Goal: Check status: Check status

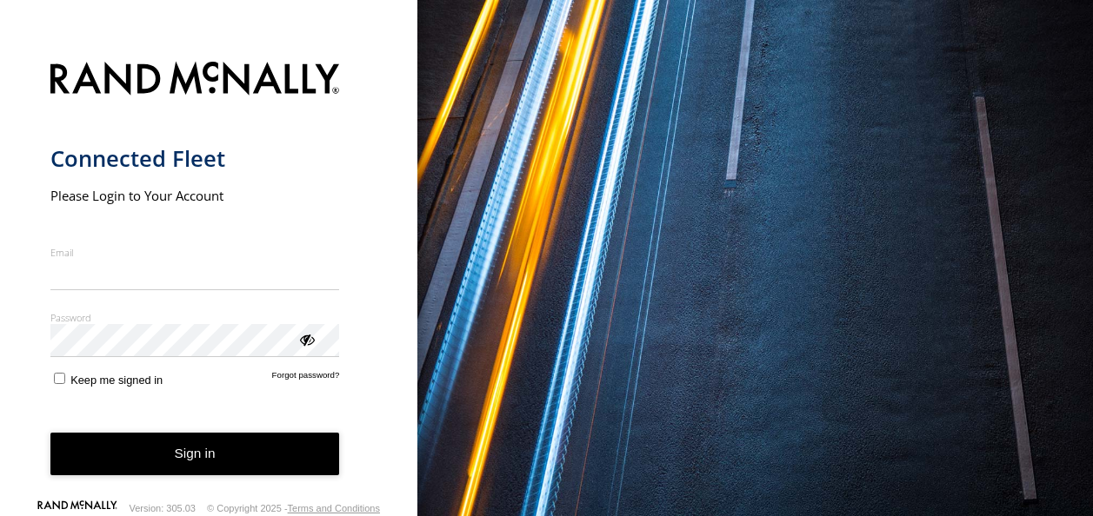
type input "**********"
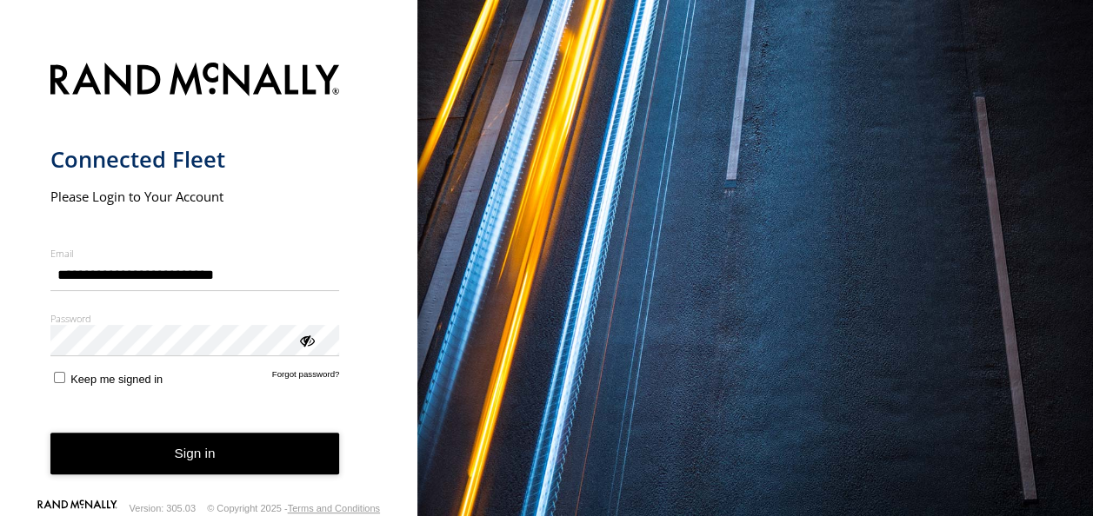
drag, startPoint x: 0, startPoint y: 0, endPoint x: 176, endPoint y: 466, distance: 498.2
click at [176, 466] on button "Sign in" at bounding box center [194, 454] width 289 height 43
click at [210, 452] on button "Sign in" at bounding box center [194, 454] width 289 height 43
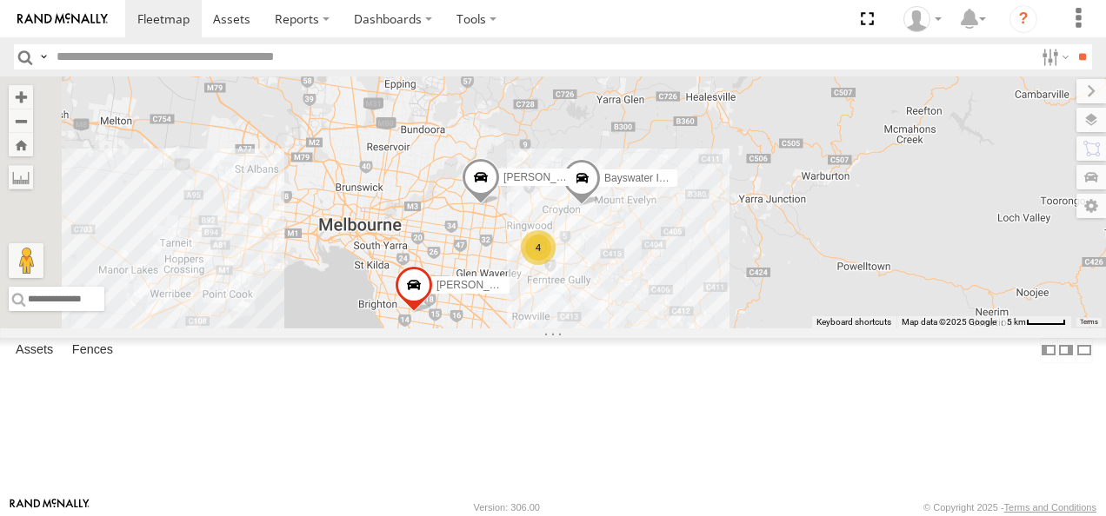
drag, startPoint x: 735, startPoint y: 363, endPoint x: 832, endPoint y: 355, distance: 96.9
click at [832, 329] on div "[PERSON_NAME] FRR Westside UD Nick Astra 4 Bayswater Isuzu FRR [PERSON_NAME]" at bounding box center [553, 202] width 1106 height 252
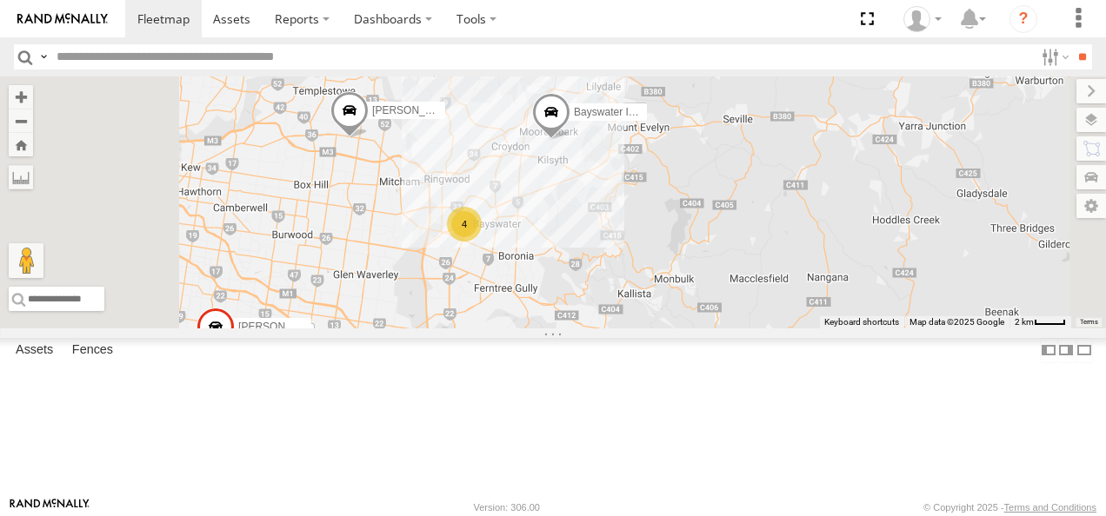
drag, startPoint x: 808, startPoint y: 278, endPoint x: 827, endPoint y: 353, distance: 77.2
click at [827, 329] on div "[PERSON_NAME] FRR Westside UD Nick Astra Bayswater Isuzu FRR [PERSON_NAME] BMW 4" at bounding box center [553, 202] width 1106 height 252
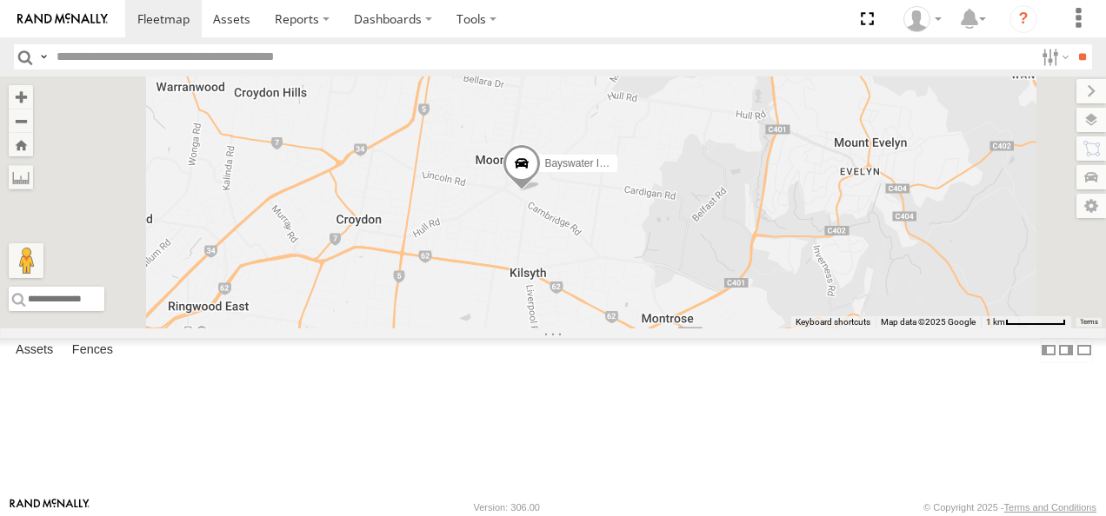
drag, startPoint x: 768, startPoint y: 275, endPoint x: 826, endPoint y: 403, distance: 140.9
click at [826, 329] on div "[PERSON_NAME] FRR Westside UD [PERSON_NAME] Isuzu FRR [PERSON_NAME]" at bounding box center [553, 202] width 1106 height 252
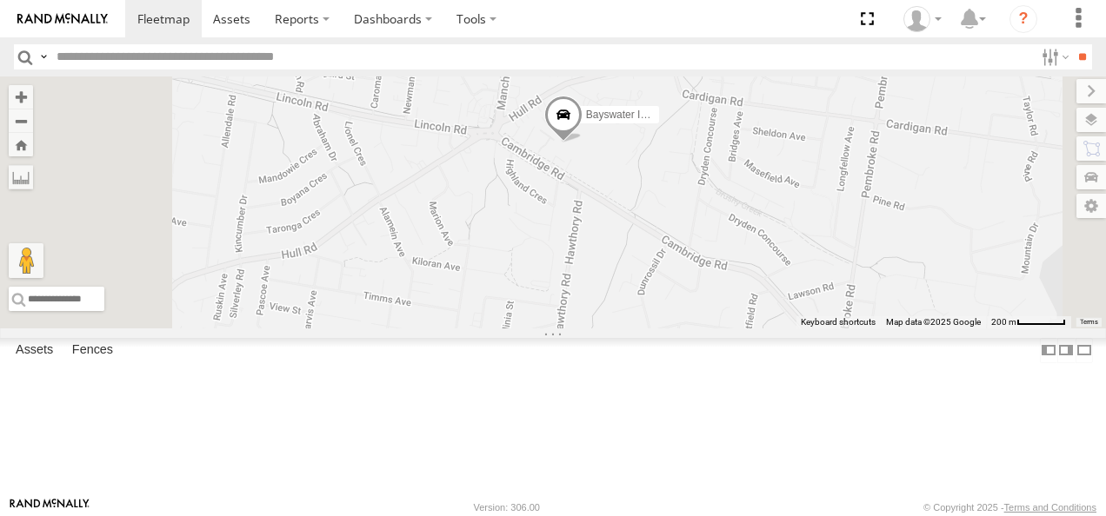
drag, startPoint x: 757, startPoint y: 278, endPoint x: 753, endPoint y: 359, distance: 81.0
click at [753, 329] on div "[PERSON_NAME] FRR Westside UD [PERSON_NAME] Isuzu FRR [PERSON_NAME]" at bounding box center [553, 202] width 1106 height 252
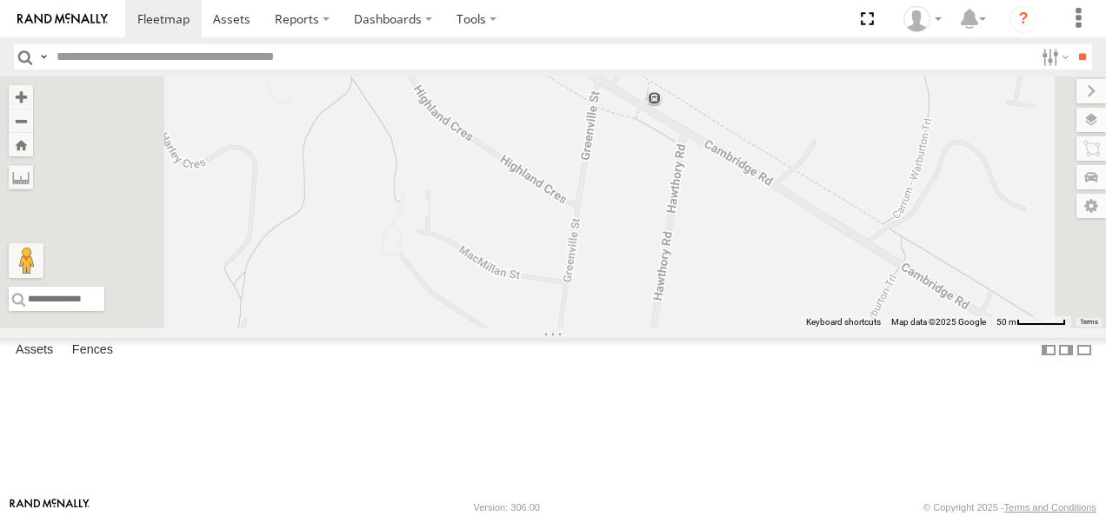
drag, startPoint x: 767, startPoint y: 194, endPoint x: 742, endPoint y: 467, distance: 274.0
click at [742, 329] on div "[PERSON_NAME] FRR Westside UD [PERSON_NAME] Isuzu FRR [PERSON_NAME]" at bounding box center [553, 202] width 1106 height 252
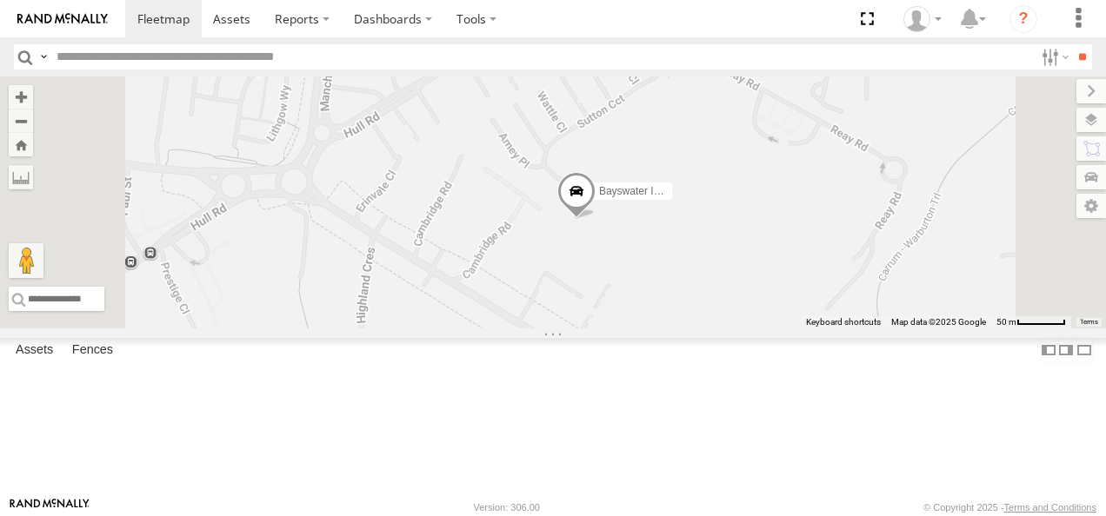
drag, startPoint x: 810, startPoint y: 319, endPoint x: 795, endPoint y: 387, distance: 69.4
click at [795, 329] on div "[PERSON_NAME] FRR Westside UD [PERSON_NAME] Isuzu FRR [PERSON_NAME]" at bounding box center [553, 202] width 1106 height 252
